Goal: Transaction & Acquisition: Purchase product/service

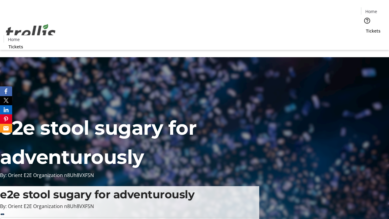
click at [366, 28] on span "Tickets" at bounding box center [373, 31] width 15 height 6
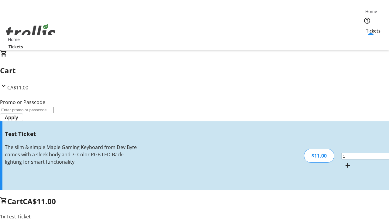
type input "UNLOCK"
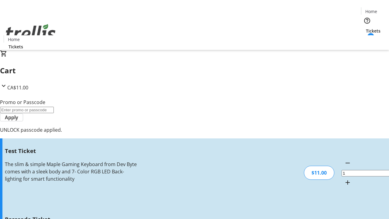
type input "5"
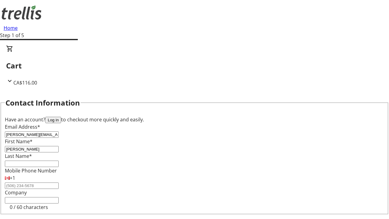
type input "[PERSON_NAME]"
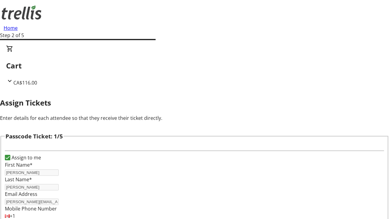
type input "[PERSON_NAME]"
type input "Orn"
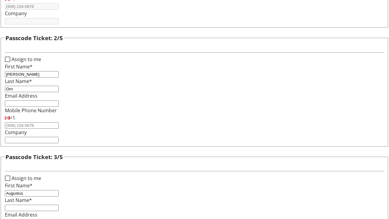
type input "Augustus"
type input "[PERSON_NAME]"
type input "Amely"
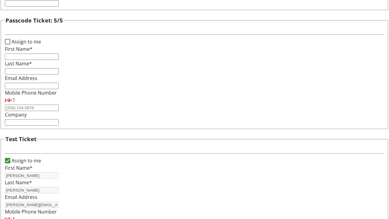
type input "[PERSON_NAME]"
click at [10, 44] on input "Assign to me" at bounding box center [7, 41] width 5 height 5
checkbox input "true"
type input "[PERSON_NAME]"
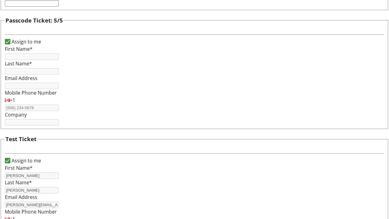
type input "[PERSON_NAME]"
type input "[PERSON_NAME][EMAIL_ADDRESS][DOMAIN_NAME]"
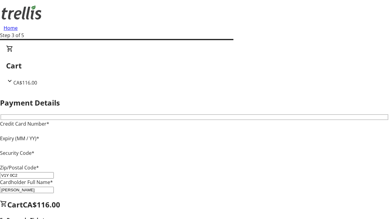
type input "V1Y 0C2"
